Goal: Task Accomplishment & Management: Manage account settings

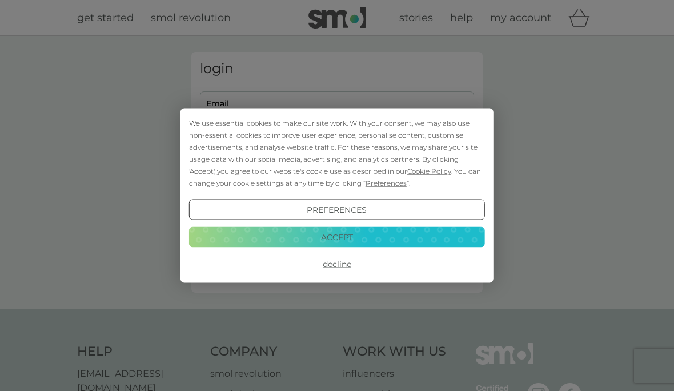
click at [458, 258] on button "Decline" at bounding box center [337, 264] width 296 height 21
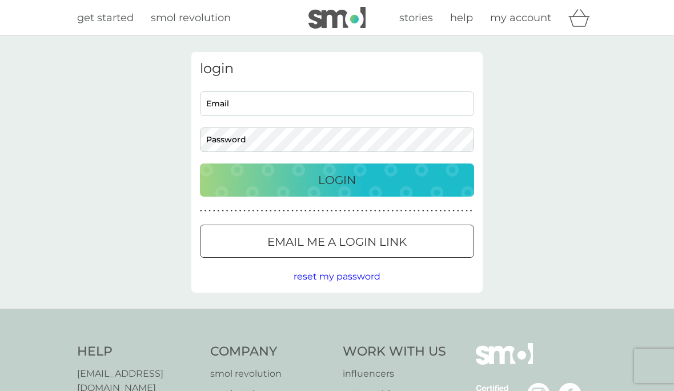
click at [434, 97] on input "Email" at bounding box center [337, 103] width 274 height 25
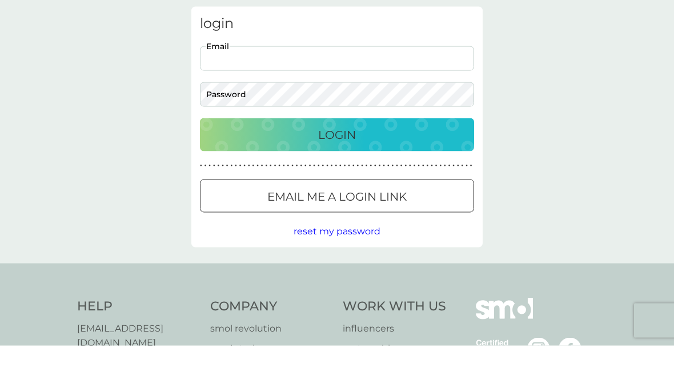
type input "[EMAIL_ADDRESS][DOMAIN_NAME]"
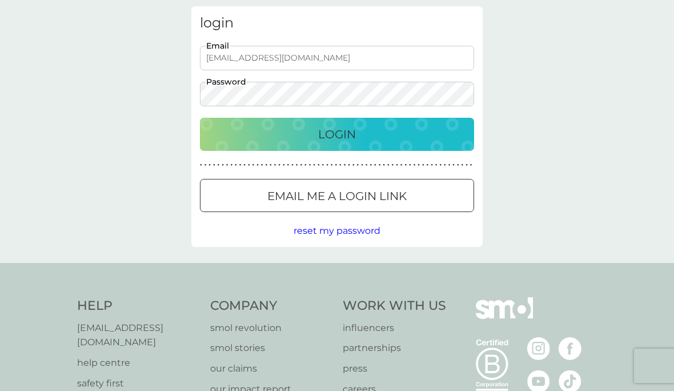
click at [448, 123] on button "Login" at bounding box center [337, 134] width 274 height 33
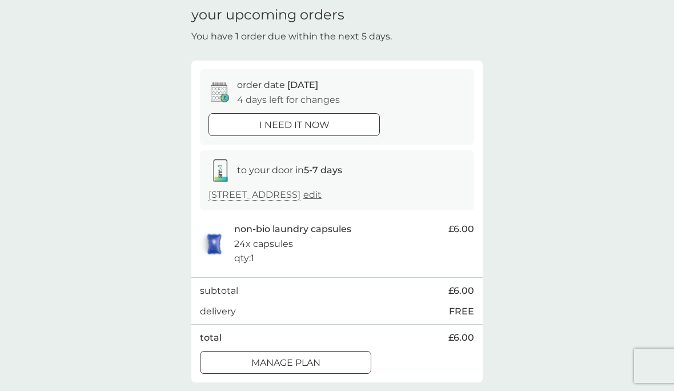
scroll to position [62, 0]
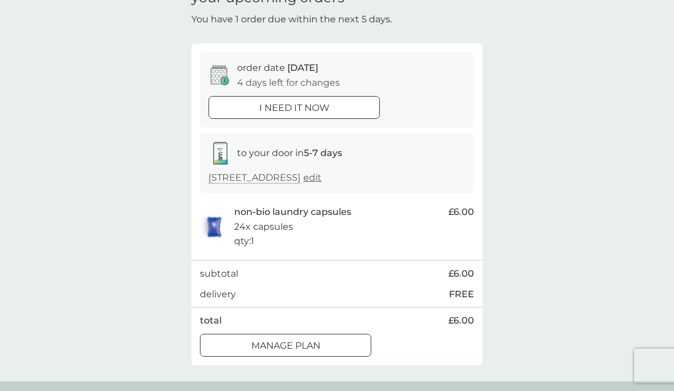
click at [214, 69] on icon at bounding box center [220, 75] width 18 height 20
click at [218, 80] on icon at bounding box center [220, 75] width 18 height 20
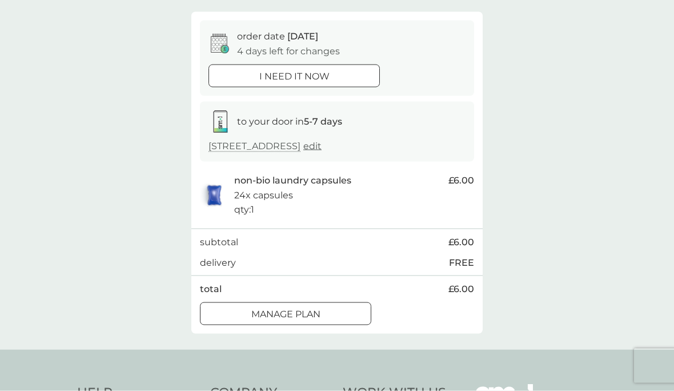
scroll to position [94, 0]
click at [363, 306] on div "Manage plan" at bounding box center [285, 313] width 170 height 15
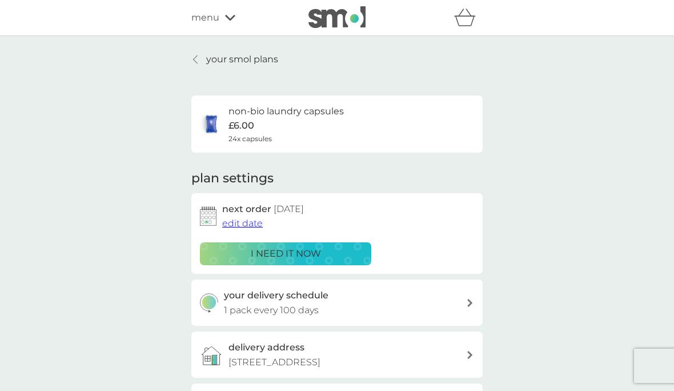
click at [464, 124] on div "non-bio laundry capsules £6.00 24x capsules" at bounding box center [337, 124] width 274 height 40
click at [210, 213] on img at bounding box center [208, 215] width 17 height 19
click at [244, 220] on span "edit date" at bounding box center [242, 223] width 41 height 11
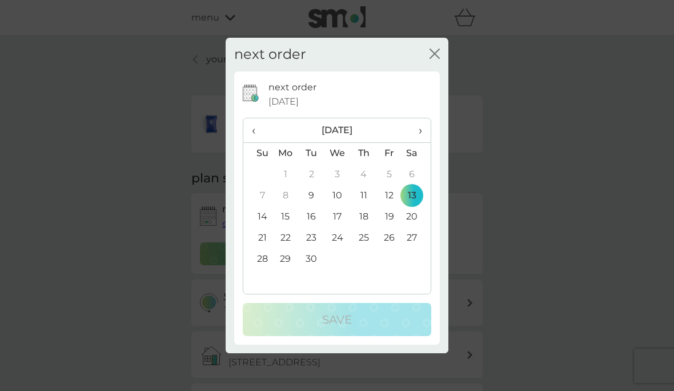
click at [421, 133] on span "›" at bounding box center [416, 130] width 11 height 24
click at [416, 133] on span "›" at bounding box center [416, 130] width 11 height 24
click at [267, 284] on td "30" at bounding box center [257, 280] width 29 height 21
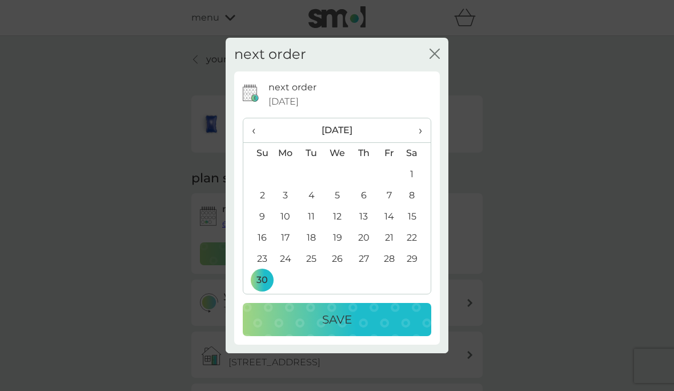
click at [360, 334] on button "Save" at bounding box center [337, 319] width 188 height 33
